Goal: Information Seeking & Learning: Find specific page/section

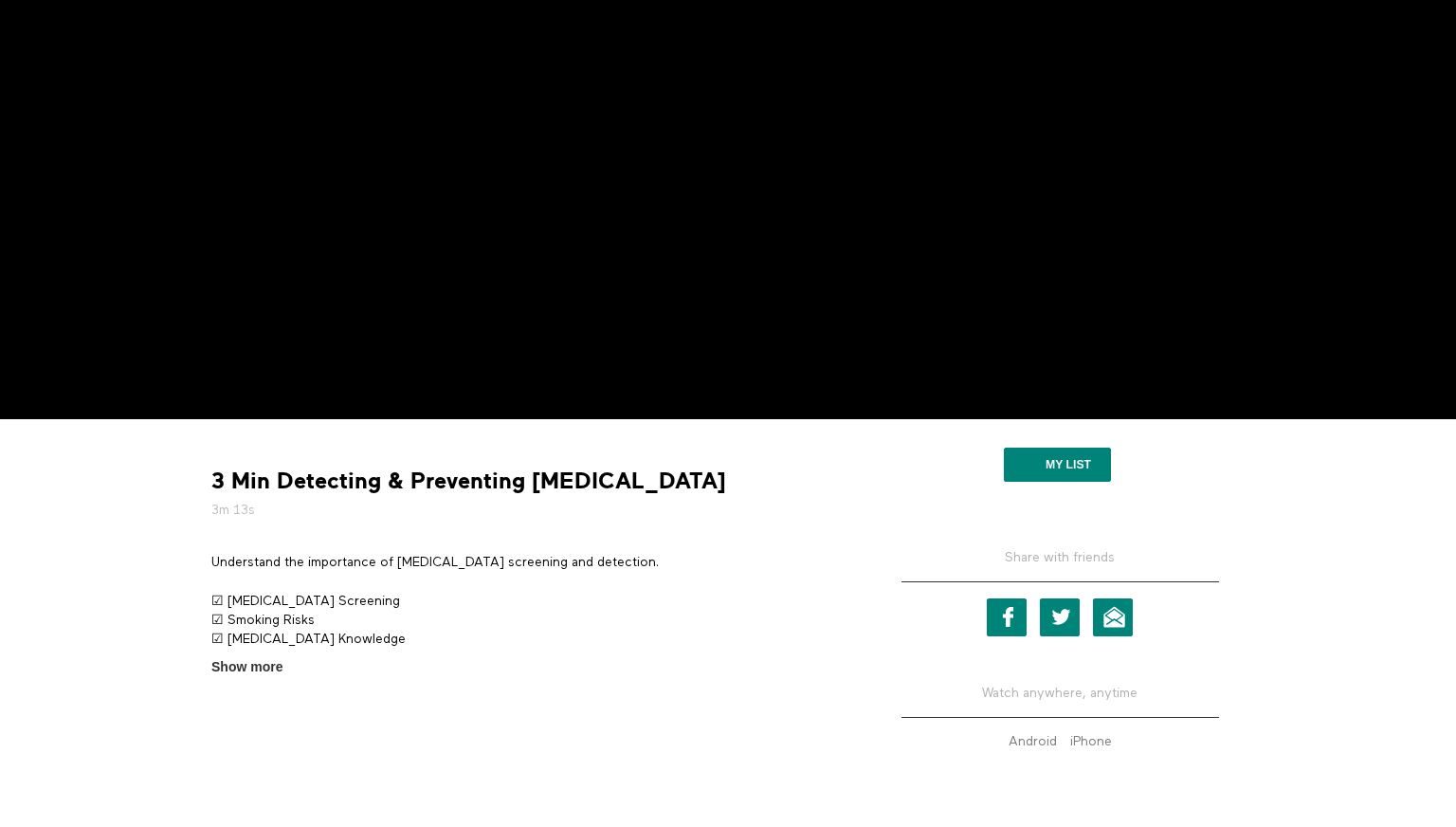
scroll to position [393, 0]
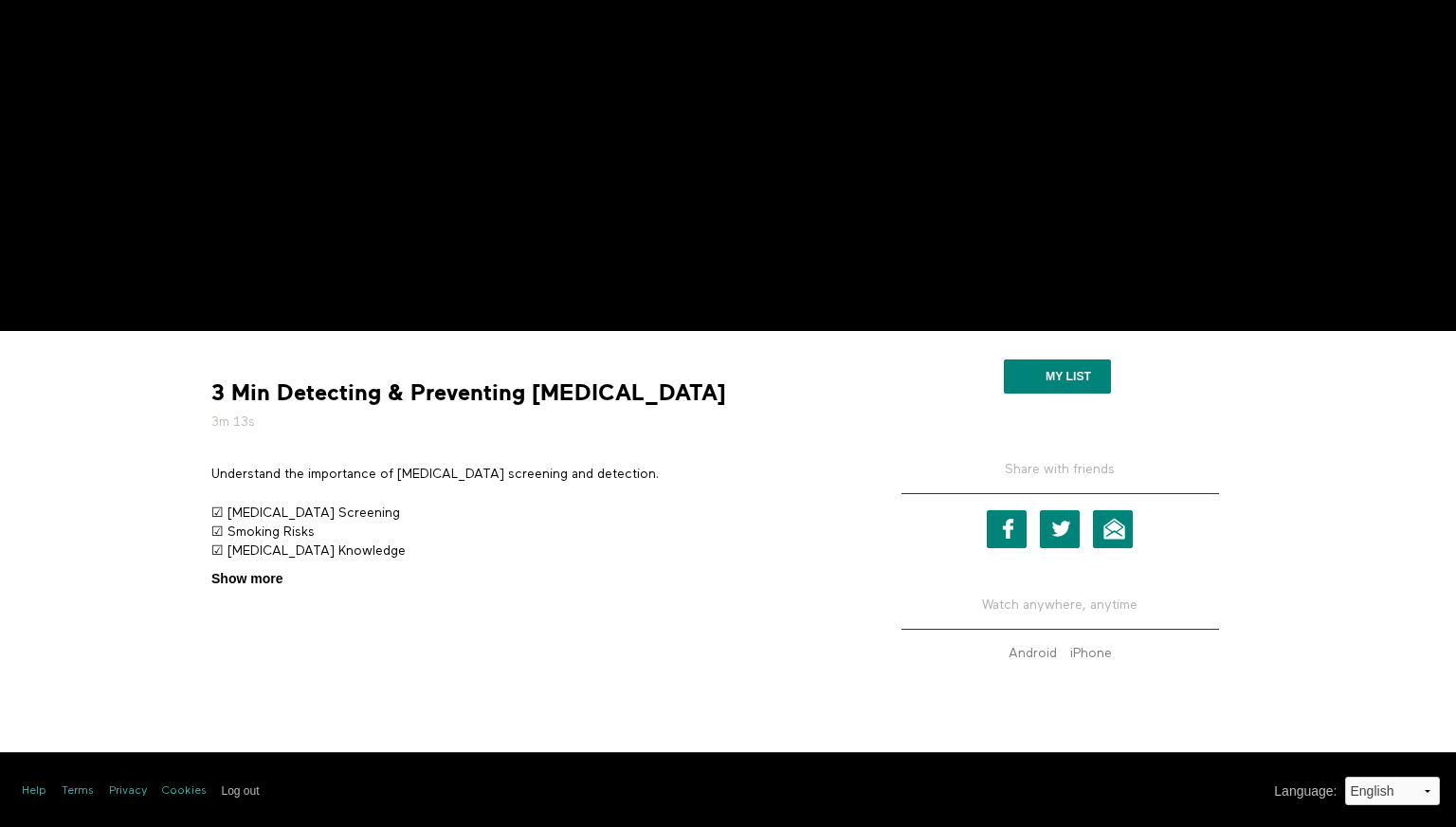
click at [246, 582] on span "Show more" at bounding box center [246, 579] width 71 height 20
click at [0, 0] on input "Show more Show less" at bounding box center [0, 0] width 0 height 0
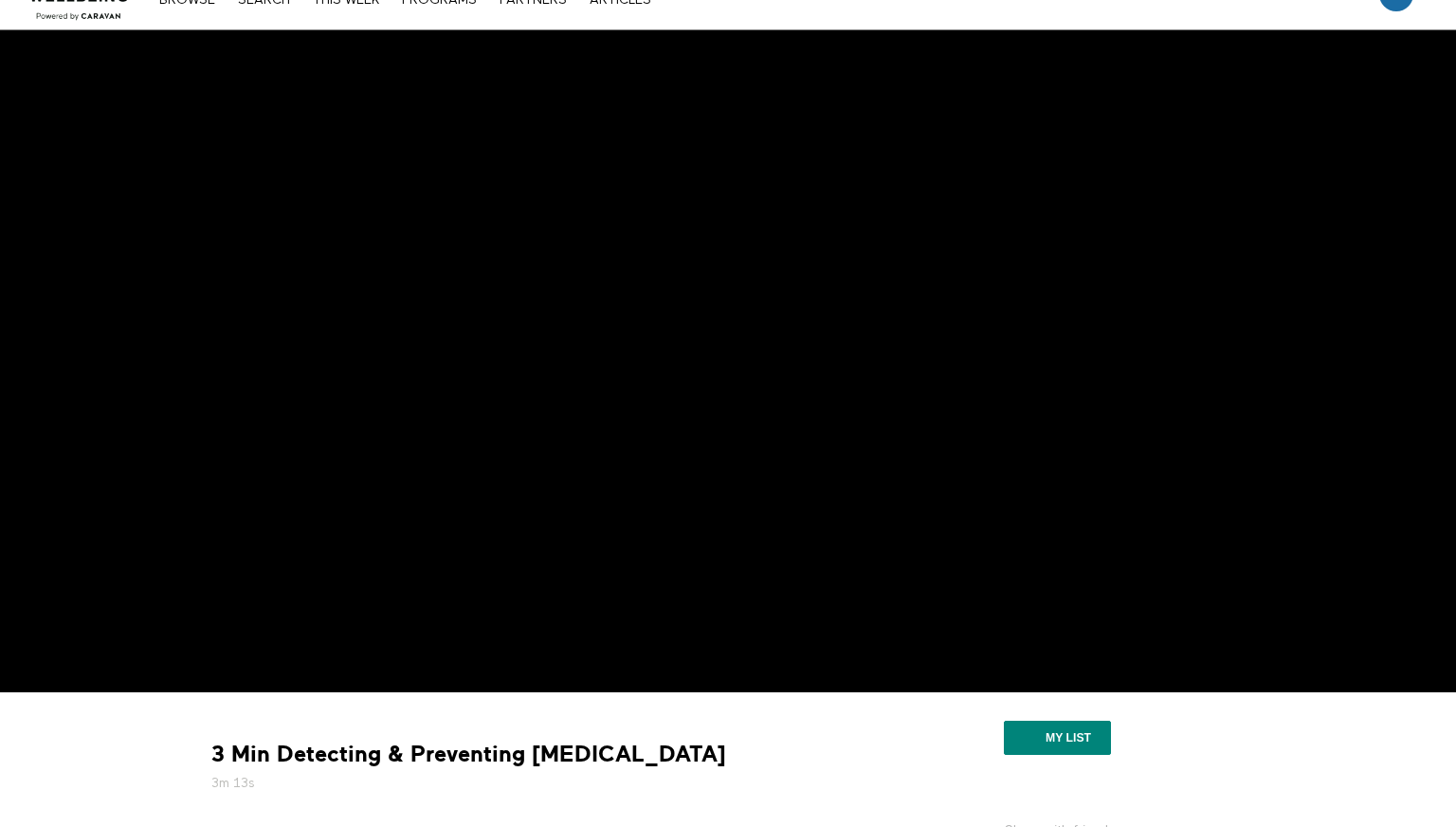
scroll to position [53, 0]
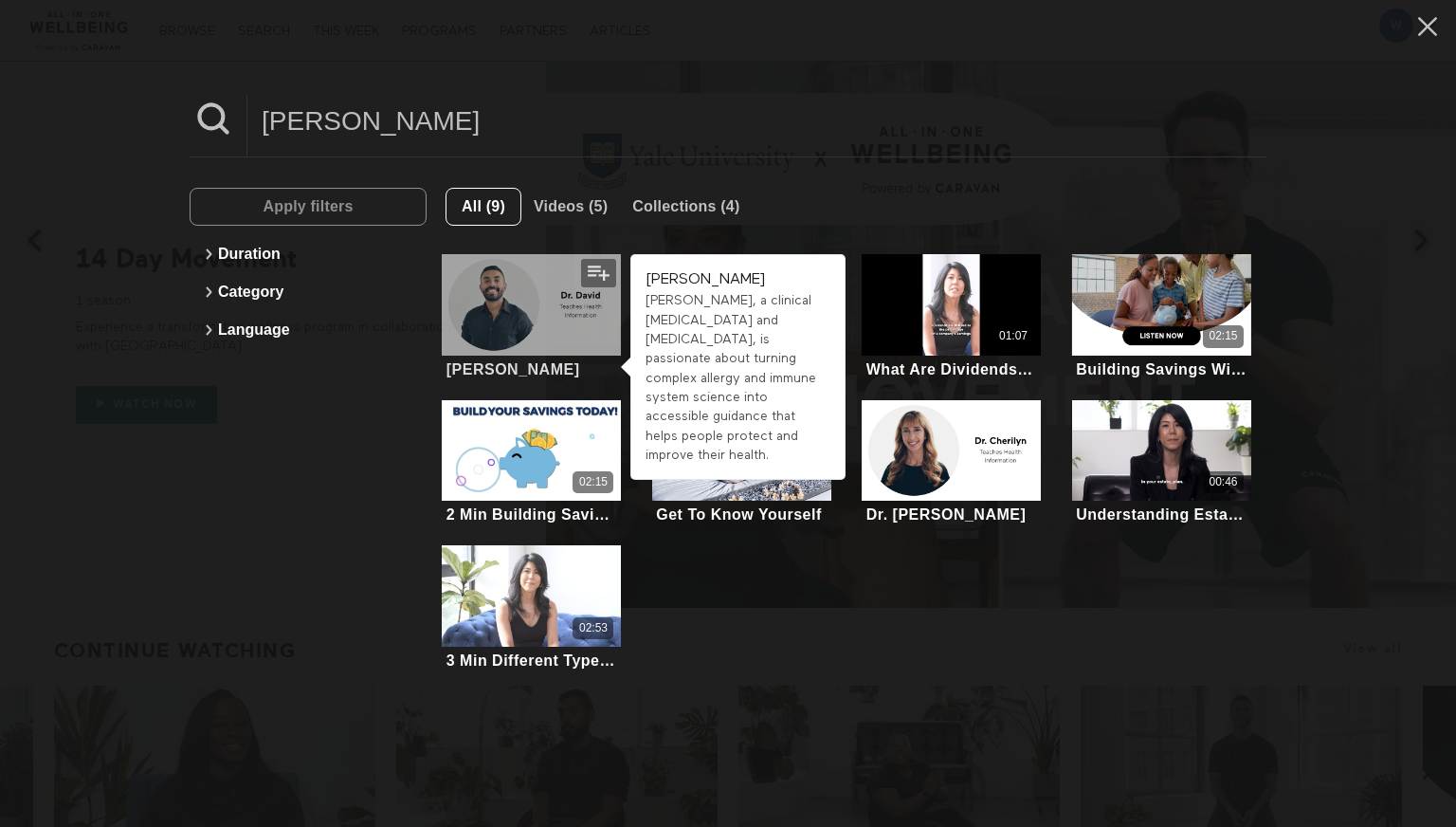
type input "[PERSON_NAME]"
click at [538, 318] on div at bounding box center [531, 304] width 179 height 101
